Goal: Task Accomplishment & Management: Use online tool/utility

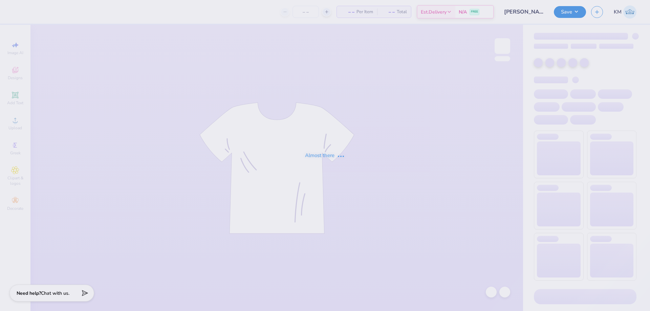
type input "35"
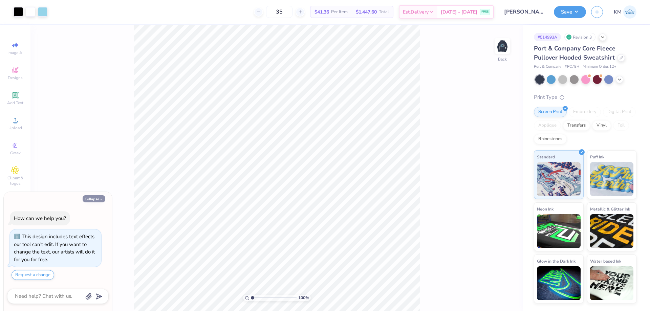
click at [99, 199] on button "Collapse" at bounding box center [94, 198] width 23 height 7
type textarea "x"
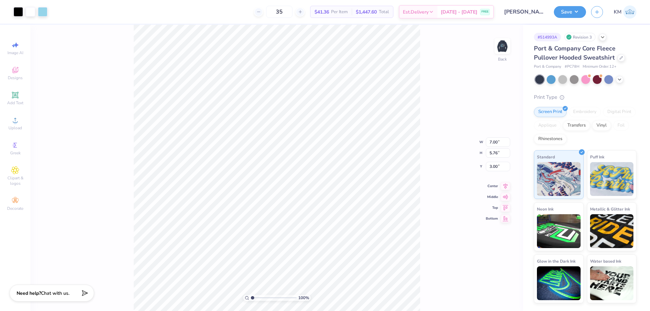
type input "1.71"
type textarea "x"
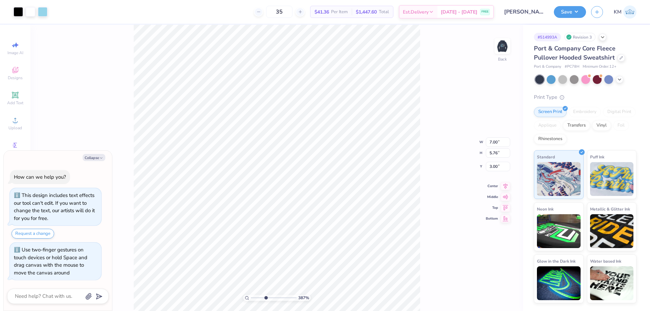
drag, startPoint x: 256, startPoint y: 297, endPoint x: 266, endPoint y: 294, distance: 10.4
click at [266, 295] on input "range" at bounding box center [274, 298] width 46 height 6
type input "3.94"
click at [324, 248] on li "Ungroup" at bounding box center [335, 250] width 53 height 13
type textarea "x"
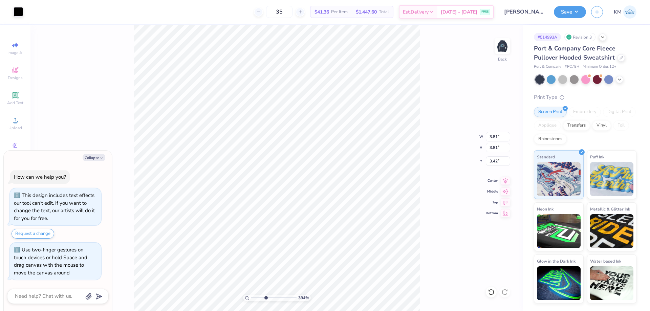
type input "0.66"
type input "0.57"
type input "3.18"
type textarea "x"
type input "0.46"
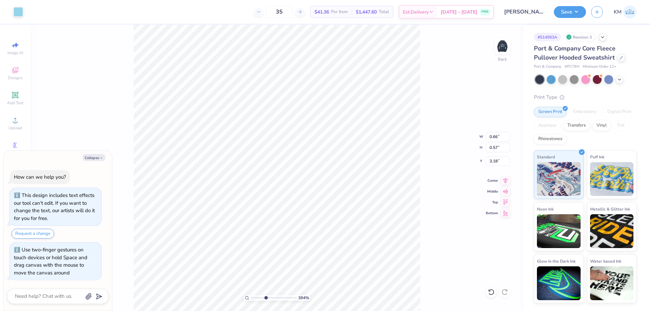
type input "0.52"
type input "3.00"
type textarea "x"
type input "0.38"
type input "0.56"
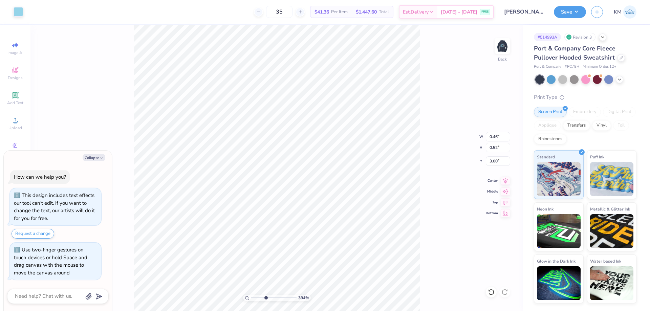
type input "3.15"
drag, startPoint x: 265, startPoint y: 297, endPoint x: 223, endPoint y: 292, distance: 41.9
type input "1"
click at [251, 295] on input "range" at bounding box center [274, 298] width 46 height 6
click at [452, 164] on div "100 % Back" at bounding box center [276, 168] width 493 height 287
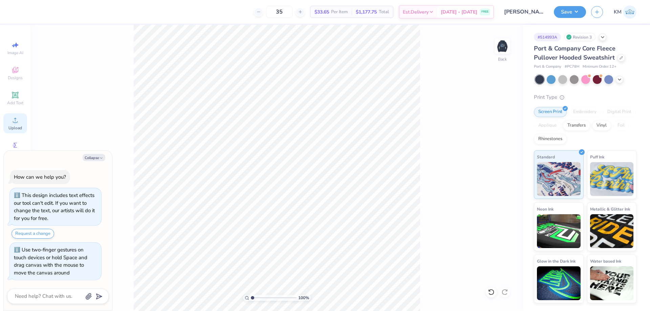
click at [19, 116] on icon at bounding box center [15, 120] width 8 height 8
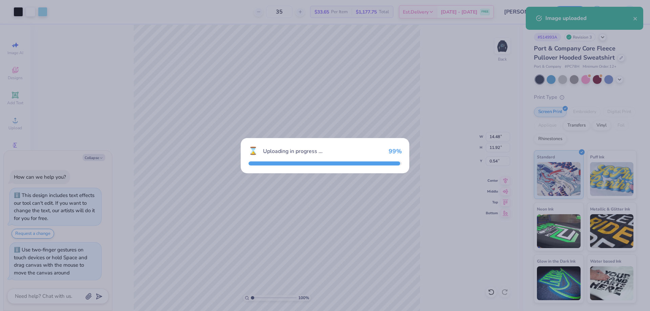
type textarea "x"
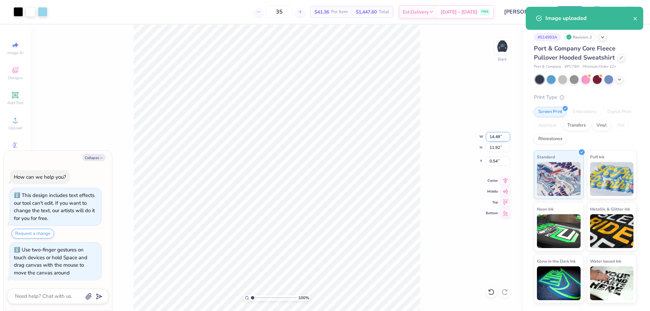
click at [491, 137] on input "14.48" at bounding box center [498, 136] width 24 height 9
type input "7"
type textarea "x"
type input "7.00"
type input "5.76"
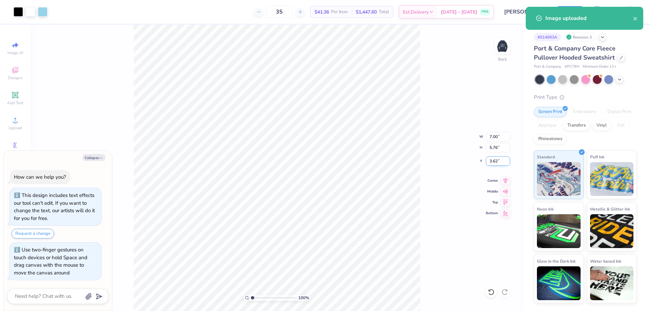
click at [496, 159] on input "3.62" at bounding box center [498, 160] width 24 height 9
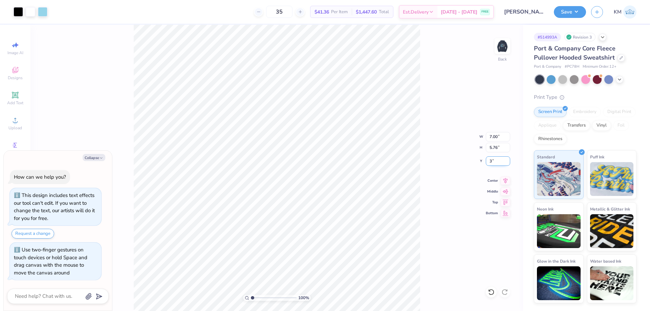
type input "3"
type textarea "x"
type input "3.00"
click at [500, 48] on img at bounding box center [502, 46] width 27 height 27
click at [497, 48] on img at bounding box center [502, 46] width 27 height 27
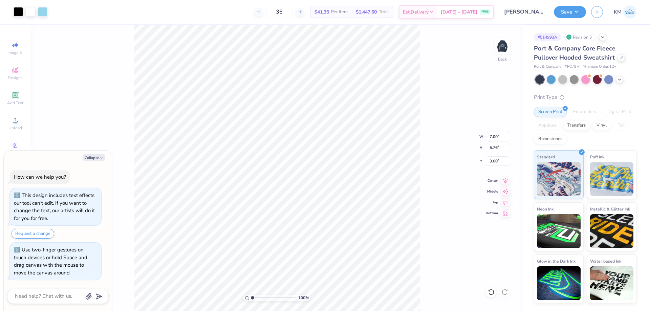
type textarea "x"
type input "1"
drag, startPoint x: 254, startPoint y: 297, endPoint x: 245, endPoint y: 292, distance: 10.3
click at [251, 295] on input "range" at bounding box center [274, 298] width 46 height 6
click at [503, 47] on img at bounding box center [502, 46] width 27 height 27
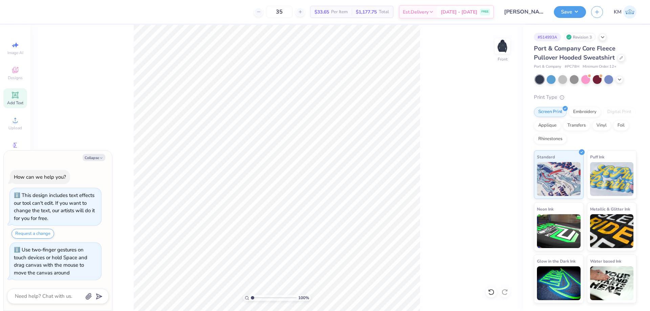
click at [14, 97] on icon at bounding box center [15, 94] width 5 height 5
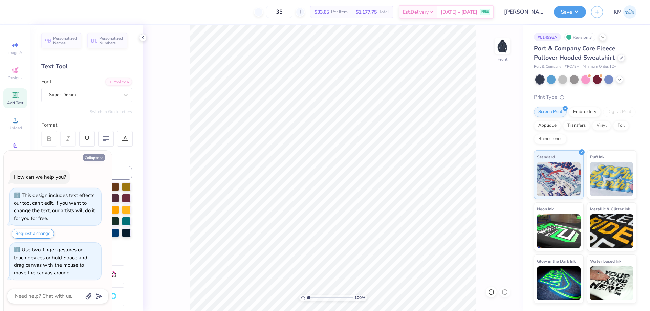
click at [93, 161] on button "Collapse" at bounding box center [94, 157] width 23 height 7
type textarea "x"
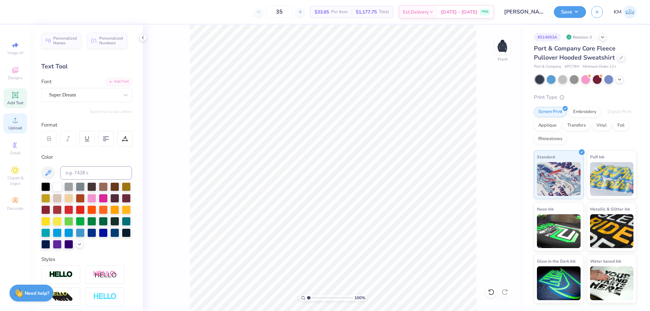
click at [23, 125] on div "Upload" at bounding box center [15, 123] width 24 height 20
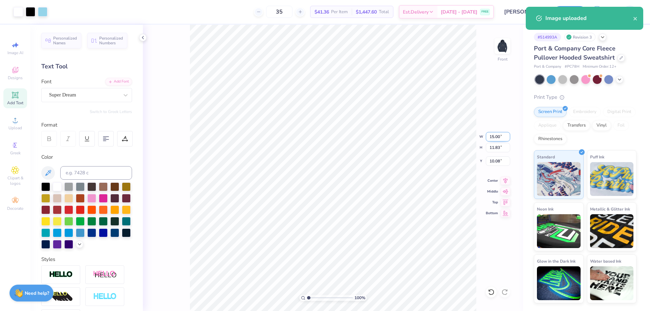
click at [493, 136] on input "15.00" at bounding box center [498, 136] width 24 height 9
type input "12.50"
type input "9.86"
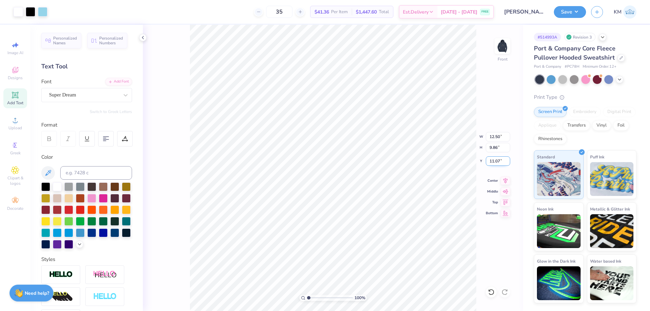
click at [494, 158] on input "11.07" at bounding box center [498, 160] width 24 height 9
type input "6.00"
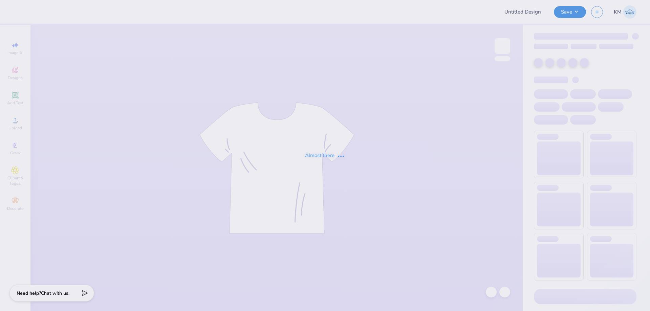
type input "lion"
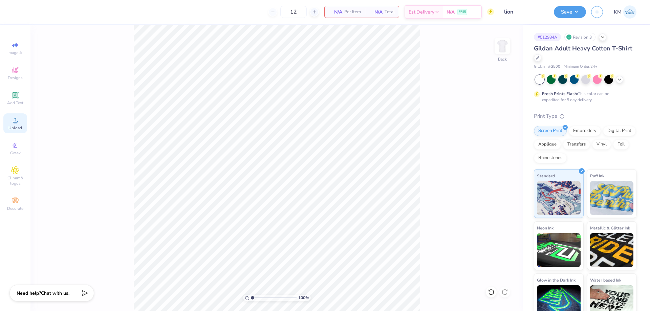
click at [10, 122] on div "Upload" at bounding box center [15, 123] width 24 height 20
click at [18, 125] on span "Upload" at bounding box center [15, 127] width 14 height 5
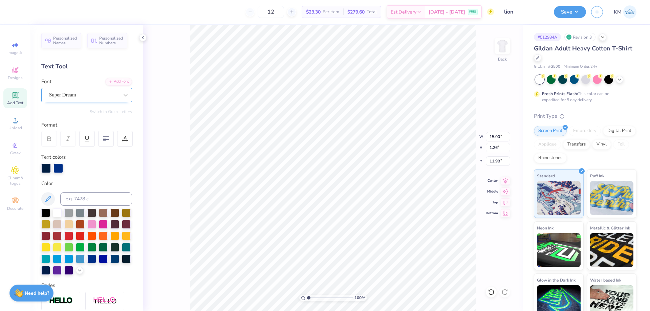
click at [97, 93] on div "Super Dream" at bounding box center [83, 95] width 71 height 11
click at [76, 145] on div "Sarina" at bounding box center [86, 148] width 73 height 7
type input "sar"
type input "15.01"
type input "1.04"
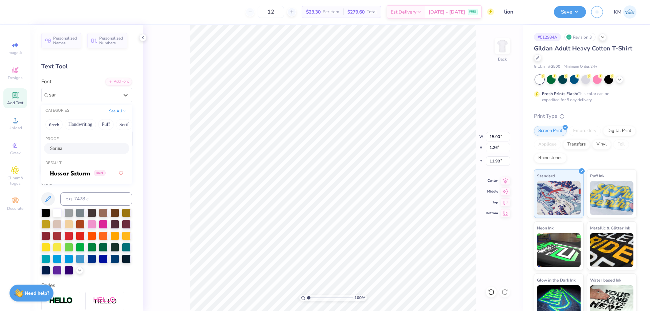
type input "12.05"
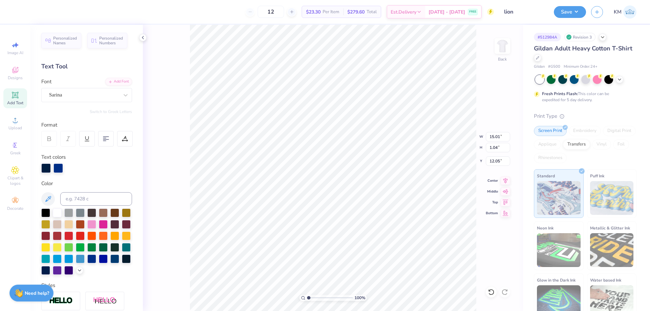
scroll to position [6, 1]
type textarea "Hospitality at [GEOGRAPHIC_DATA]"
click at [110, 140] on div at bounding box center [106, 139] width 16 height 16
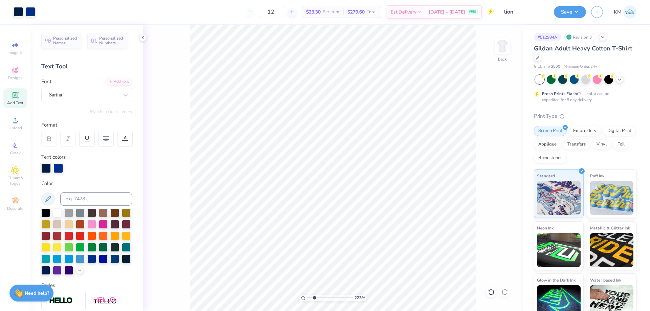
drag, startPoint x: 310, startPoint y: 297, endPoint x: 314, endPoint y: 293, distance: 6.0
click at [314, 295] on input "range" at bounding box center [330, 298] width 46 height 6
type input "2.23"
type input "12.39"
type input "1.60"
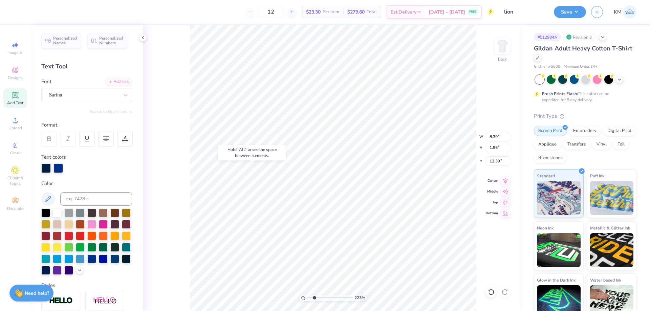
type input "1.99"
type input "12.52"
type input "8.39"
type input "1.95"
type input "12.39"
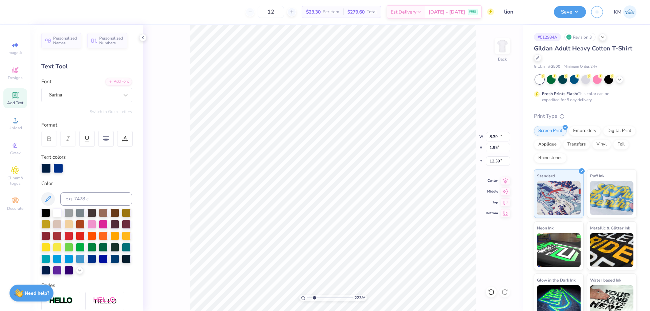
type input "11.91"
type input "2.76"
type input "12.14"
type input "10.05"
type input "2.33"
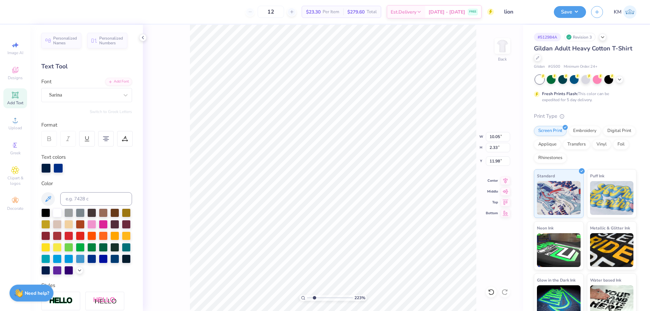
type input "12.08"
type input "12.03"
type input "10.66"
type input "2.47"
type input "11.89"
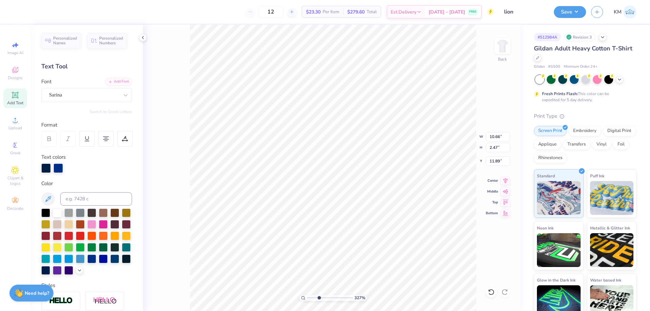
drag, startPoint x: 315, startPoint y: 296, endPoint x: 319, endPoint y: 295, distance: 4.4
type input "3.27"
click at [319, 295] on input "range" at bounding box center [330, 298] width 46 height 6
type input "12.01"
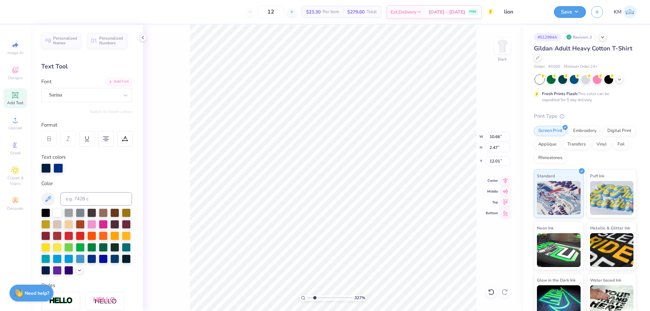
drag, startPoint x: 319, startPoint y: 297, endPoint x: 307, endPoint y: 299, distance: 12.6
click at [307, 299] on input "range" at bounding box center [330, 298] width 46 height 6
drag, startPoint x: 310, startPoint y: 297, endPoint x: 316, endPoint y: 298, distance: 6.2
type input "2.53"
click at [316, 298] on input "range" at bounding box center [330, 298] width 46 height 6
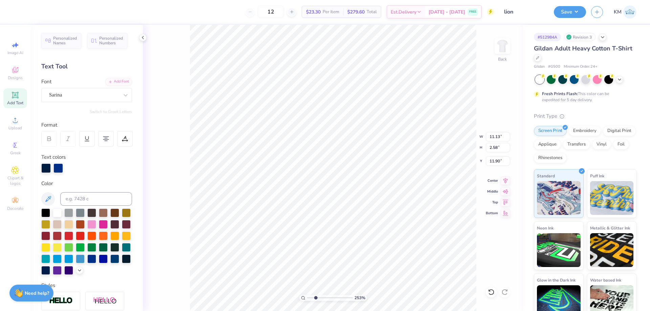
type input "11.13"
type input "2.58"
type input "11.90"
click at [351, 234] on li "Group" at bounding box center [361, 236] width 53 height 13
click at [491, 135] on input "11.43" at bounding box center [498, 136] width 24 height 9
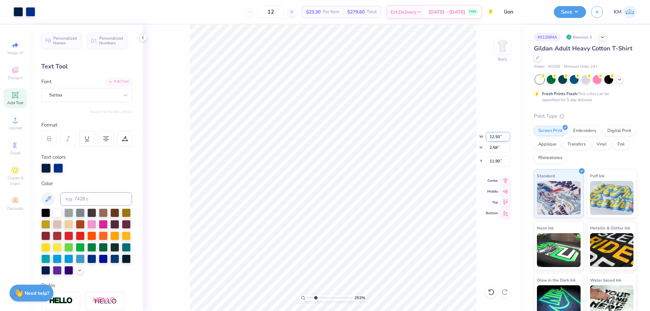
type input "12.50"
type input "2.82"
click at [496, 165] on input "11.78" at bounding box center [498, 160] width 24 height 9
type input "3.00"
click at [310, 301] on div "253 %" at bounding box center [333, 168] width 287 height 287
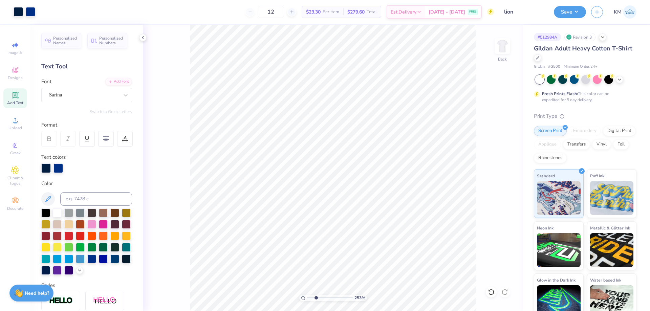
drag, startPoint x: 316, startPoint y: 297, endPoint x: 289, endPoint y: 298, distance: 26.8
click at [307, 298] on input "range" at bounding box center [330, 298] width 46 height 6
click at [504, 179] on icon at bounding box center [505, 180] width 9 height 8
click at [499, 50] on img at bounding box center [502, 46] width 27 height 27
click at [502, 45] on img at bounding box center [502, 46] width 27 height 27
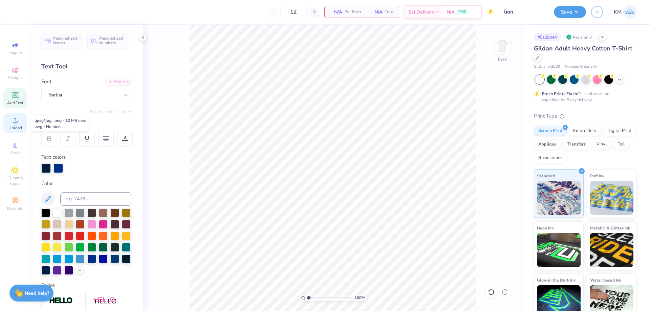
click at [14, 128] on span "Upload" at bounding box center [15, 127] width 14 height 5
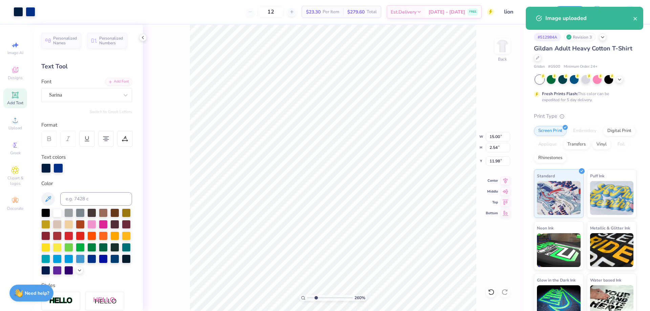
drag, startPoint x: 312, startPoint y: 296, endPoint x: 316, endPoint y: 296, distance: 4.1
type input "2.6"
click at [316, 296] on input "range" at bounding box center [330, 298] width 46 height 6
click at [81, 96] on div "Super Dream" at bounding box center [83, 95] width 71 height 11
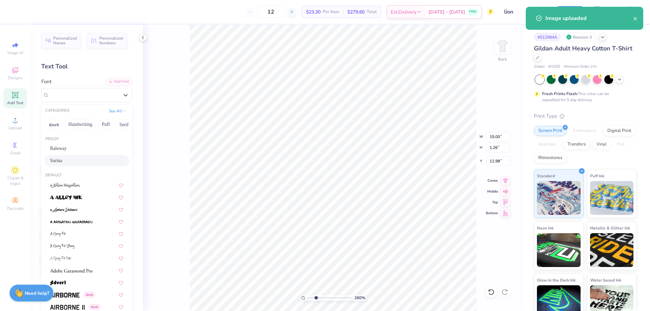
click at [72, 161] on div "Sarina" at bounding box center [86, 160] width 73 height 7
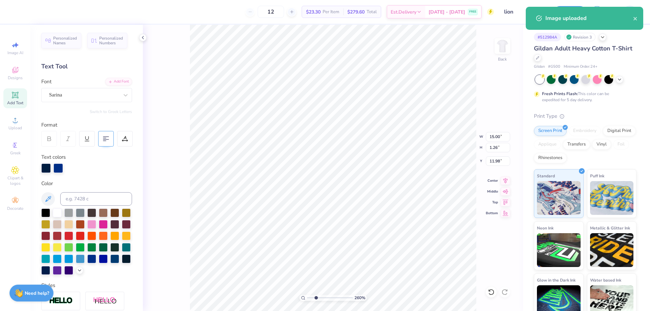
type textarea "Hospitality at [GEOGRAPHIC_DATA]"
click at [104, 142] on div at bounding box center [106, 139] width 16 height 16
type input "1.60"
type input "1.99"
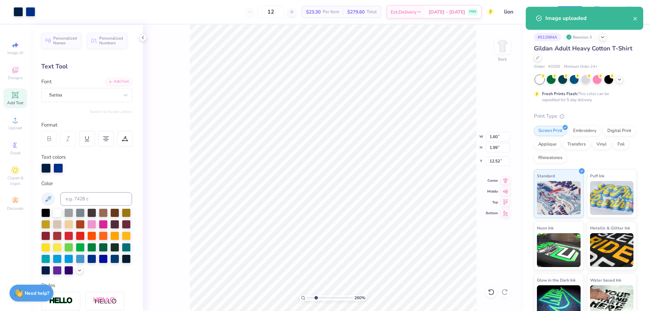
type input "12.52"
click at [314, 298] on input "range" at bounding box center [330, 298] width 46 height 6
drag, startPoint x: 312, startPoint y: 298, endPoint x: 301, endPoint y: 298, distance: 11.2
click at [307, 298] on input "range" at bounding box center [330, 298] width 46 height 6
drag, startPoint x: 309, startPoint y: 297, endPoint x: 313, endPoint y: 297, distance: 4.4
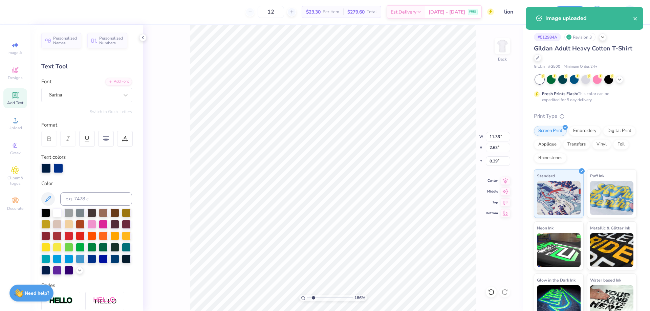
type input "2.01"
click at [313, 297] on input "range" at bounding box center [330, 298] width 46 height 6
type input "11.93"
type input "12.72"
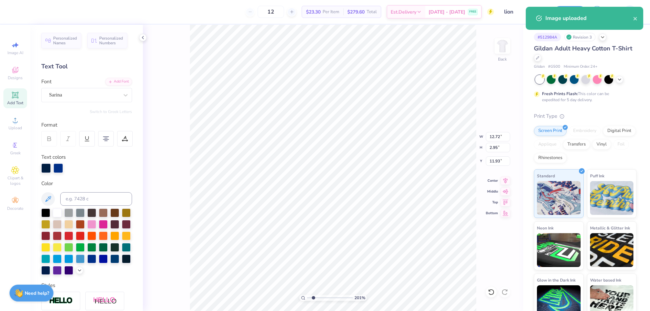
type input "2.95"
type input "11.77"
type input "12.11"
type input "2.81"
type input "11.71"
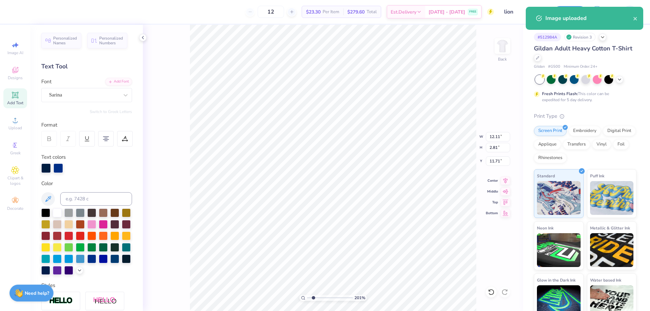
type input "11.64"
type input "2.70"
type input "11.90"
type input "11.91"
type input "2.76"
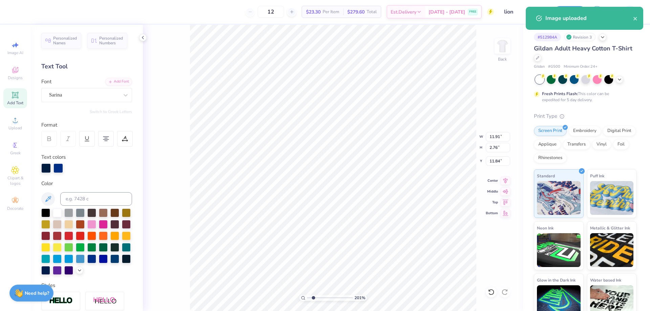
type input "11.87"
click at [392, 236] on li "Group" at bounding box center [397, 236] width 53 height 13
click at [499, 138] on input "12.30" at bounding box center [498, 136] width 24 height 9
type input "12.50"
type input "2.81"
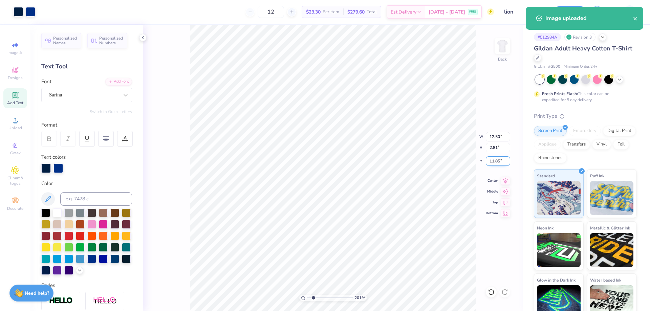
click at [497, 156] on input "11.85" at bounding box center [498, 160] width 24 height 9
type input "3.00"
click at [507, 181] on icon at bounding box center [505, 180] width 9 height 8
click at [307, 297] on input "range" at bounding box center [330, 298] width 46 height 6
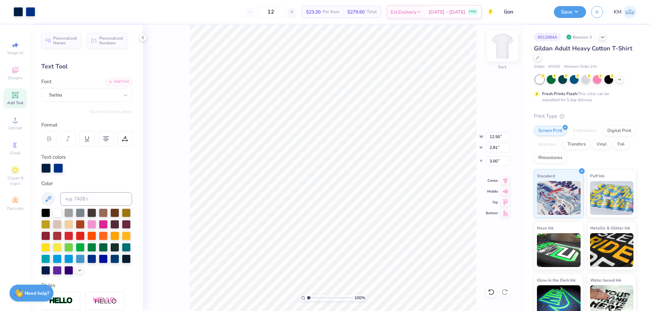
click at [500, 47] on img at bounding box center [502, 46] width 27 height 27
click at [21, 127] on span "Upload" at bounding box center [15, 127] width 14 height 5
drag, startPoint x: 308, startPoint y: 296, endPoint x: 313, endPoint y: 296, distance: 4.4
click at [313, 296] on input "range" at bounding box center [330, 298] width 46 height 6
click at [312, 299] on input "range" at bounding box center [330, 298] width 46 height 6
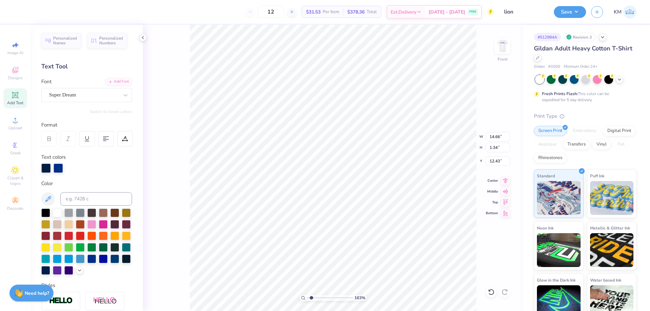
type input "1.63"
click at [89, 97] on div "Super Dream" at bounding box center [83, 95] width 71 height 11
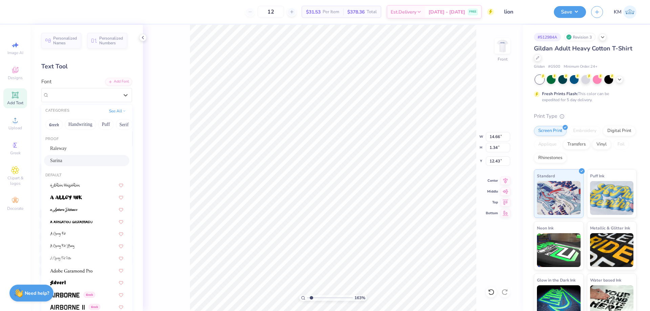
click at [62, 158] on span "Sarina" at bounding box center [56, 160] width 12 height 7
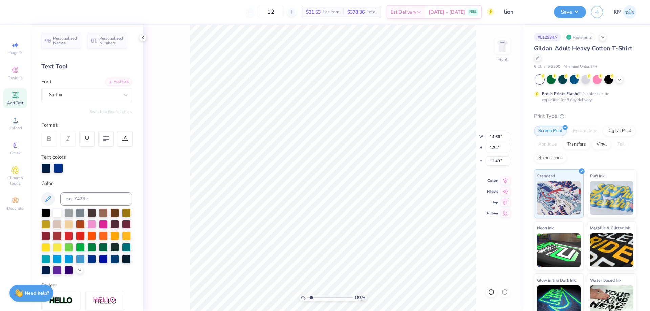
scroll to position [5, 1]
type textarea "We are [GEOGRAPHIC_DATA]"
click at [99, 138] on div at bounding box center [106, 139] width 16 height 16
type input "0.39"
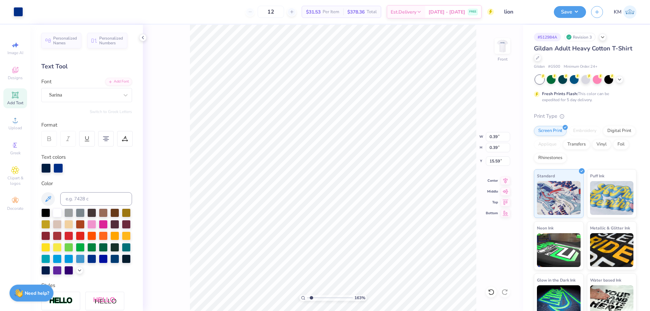
type input "14.57"
type input "1.93"
click at [313, 296] on input "range" at bounding box center [330, 298] width 46 height 6
click at [405, 235] on li "Group" at bounding box center [410, 236] width 53 height 13
click at [497, 137] on input "12.63" at bounding box center [498, 136] width 24 height 9
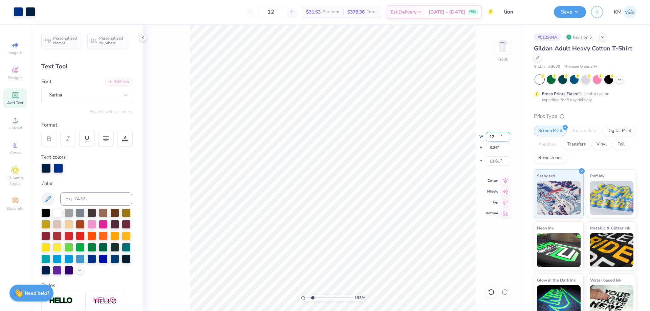
type input "12.00"
type input "3.26"
click at [495, 159] on input "11.61" at bounding box center [498, 160] width 24 height 9
type input "3.00"
drag, startPoint x: 314, startPoint y: 298, endPoint x: 294, endPoint y: 300, distance: 20.1
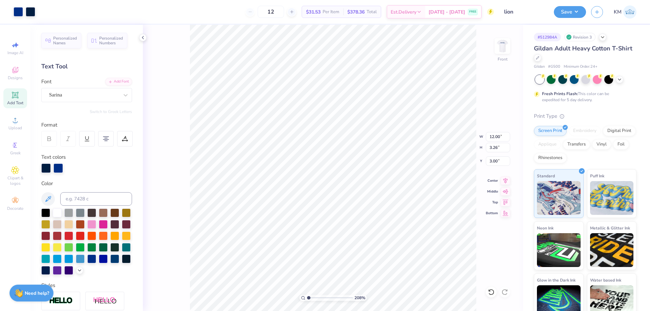
type input "1"
click at [307, 300] on input "range" at bounding box center [330, 298] width 46 height 6
click at [500, 44] on img at bounding box center [502, 46] width 27 height 27
click at [563, 12] on button "Save" at bounding box center [570, 11] width 32 height 12
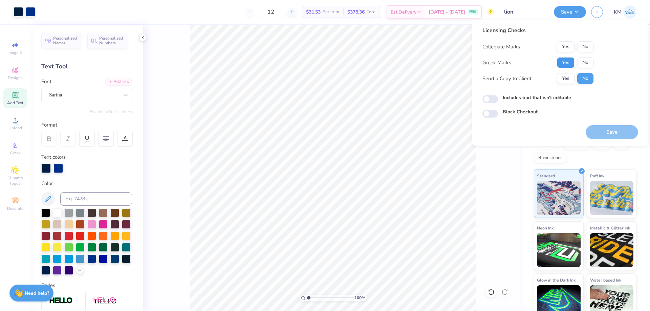
click at [563, 65] on button "Yes" at bounding box center [566, 62] width 18 height 11
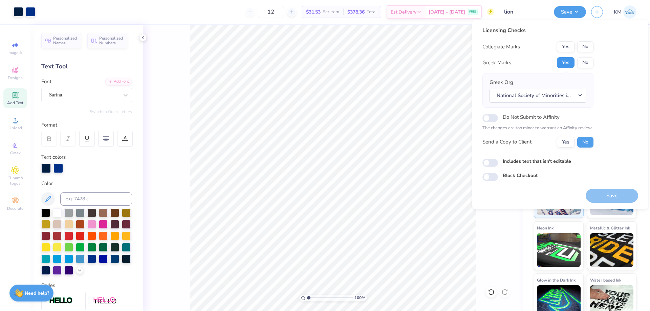
click at [563, 61] on button "Yes" at bounding box center [566, 62] width 18 height 11
click at [560, 43] on button "Yes" at bounding box center [566, 46] width 18 height 11
click at [584, 65] on button "No" at bounding box center [586, 62] width 16 height 11
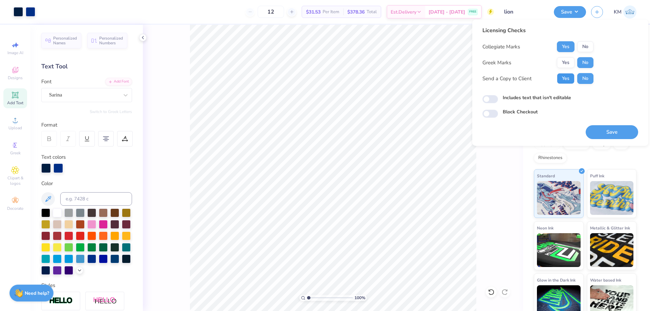
click at [570, 80] on button "Yes" at bounding box center [566, 78] width 18 height 11
click at [612, 135] on button "Save" at bounding box center [612, 132] width 53 height 14
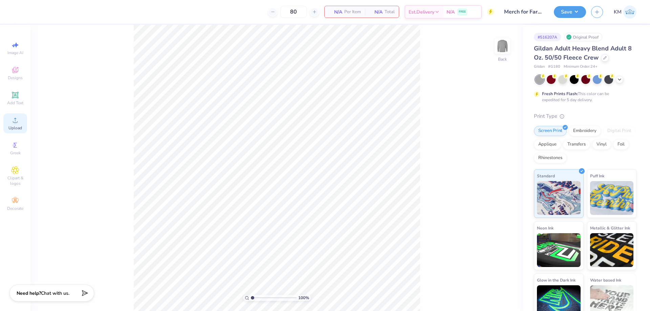
click at [20, 120] on div "Upload" at bounding box center [15, 123] width 24 height 20
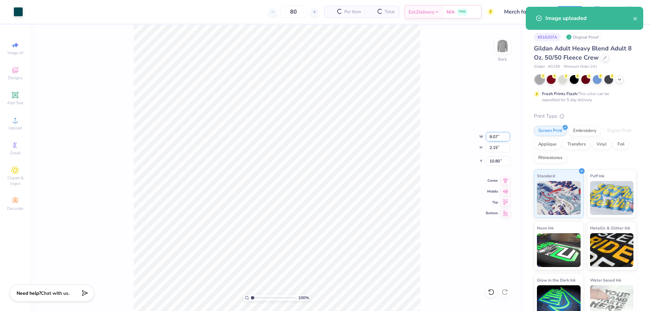
click at [492, 137] on input "8.07" at bounding box center [498, 136] width 24 height 9
type input "15.00"
type input "4.00"
type input "9.87"
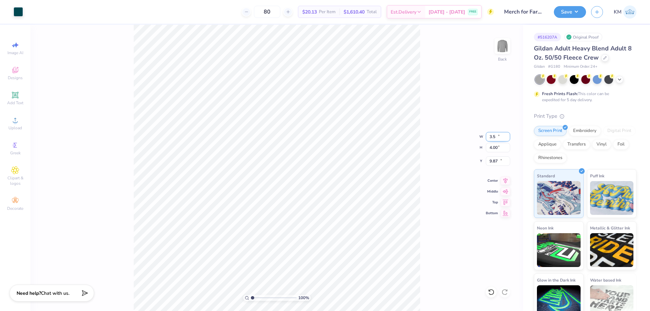
type input "3.50"
type input "0.93"
type input "11.41"
click at [495, 155] on div "100 % Back W 3.50 3.50 " H 0.93 0.93 " Y 11.41 11.41 " Center Middle Top Bottom" at bounding box center [276, 168] width 493 height 287
click at [493, 157] on input "11.41" at bounding box center [498, 160] width 24 height 9
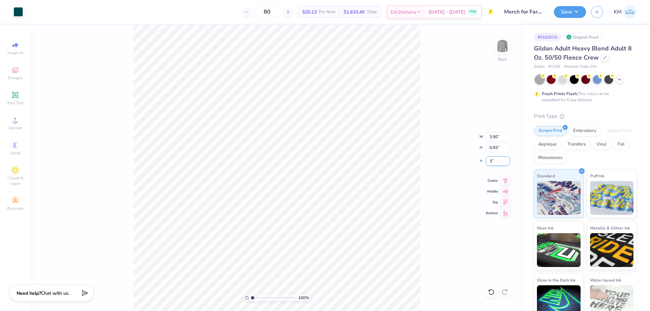
type input "3.00"
click at [257, 297] on input "range" at bounding box center [274, 298] width 46 height 6
drag, startPoint x: 257, startPoint y: 298, endPoint x: 235, endPoint y: 298, distance: 21.7
click at [251, 298] on input "range" at bounding box center [274, 298] width 46 height 6
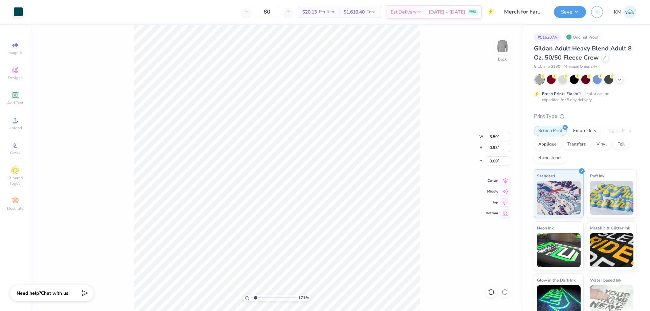
click at [256, 297] on input "range" at bounding box center [274, 298] width 46 height 6
drag, startPoint x: 257, startPoint y: 296, endPoint x: 241, endPoint y: 297, distance: 16.3
type input "1"
click at [251, 297] on input "range" at bounding box center [274, 298] width 46 height 6
click at [568, 15] on button "Save" at bounding box center [570, 11] width 32 height 12
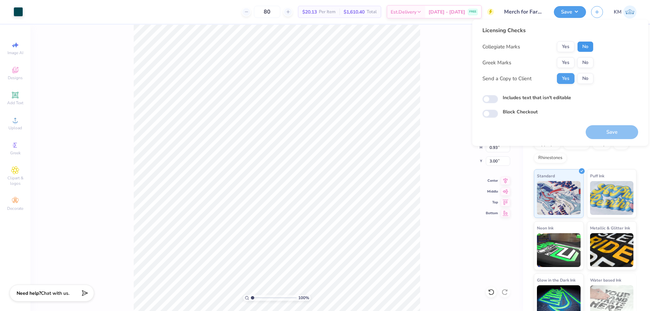
click at [582, 48] on button "No" at bounding box center [586, 46] width 16 height 11
click at [582, 60] on button "No" at bounding box center [586, 62] width 16 height 11
click at [603, 132] on button "Save" at bounding box center [612, 132] width 53 height 14
